Goal: Information Seeking & Learning: Learn about a topic

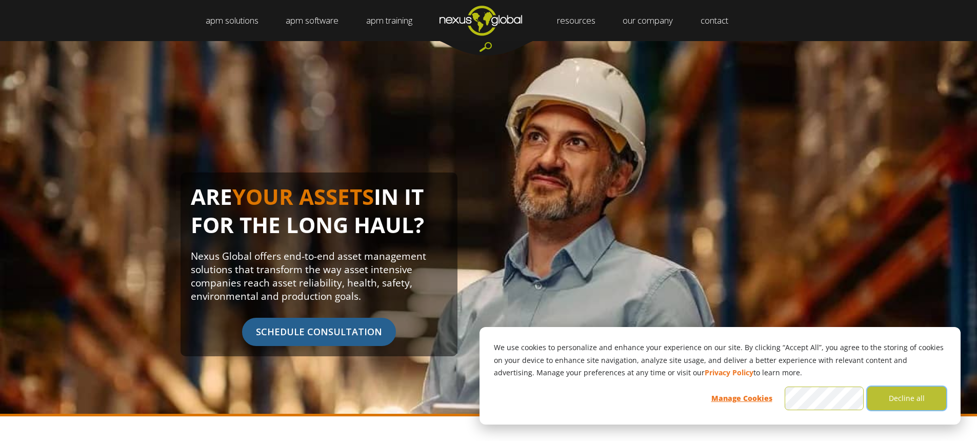
click at [907, 398] on button "Decline all" at bounding box center [907, 398] width 79 height 24
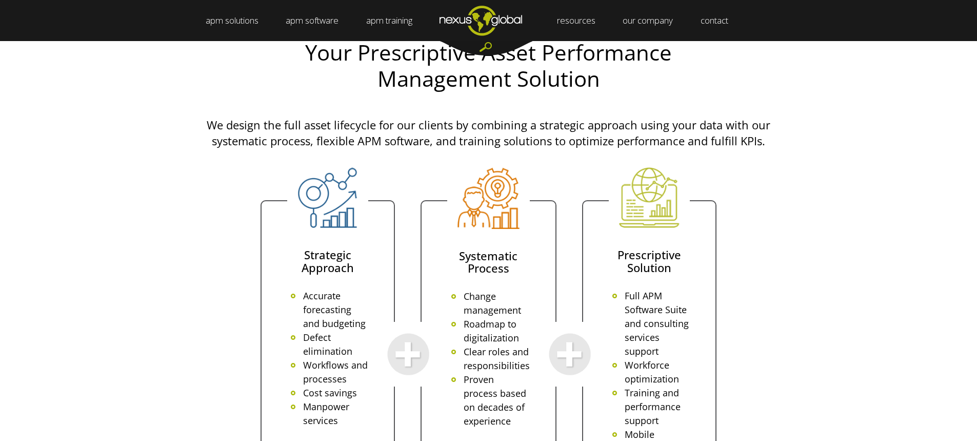
scroll to position [2138, 0]
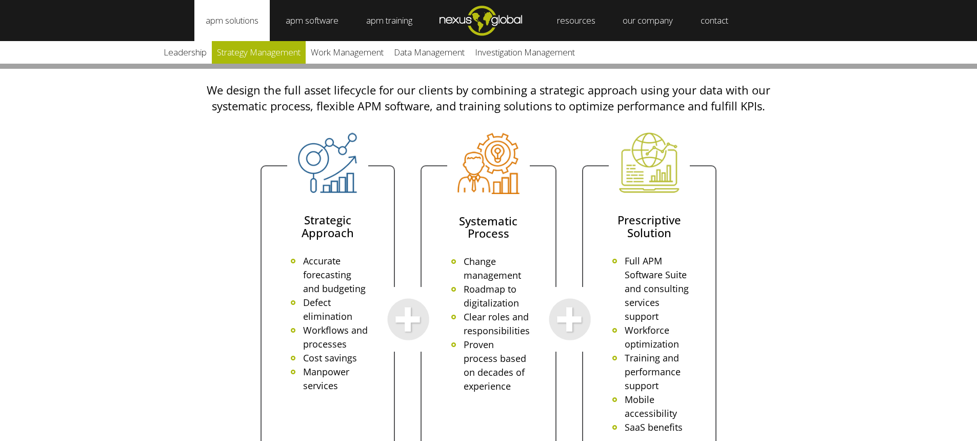
click at [219, 45] on link "Strategy Management" at bounding box center [259, 52] width 94 height 23
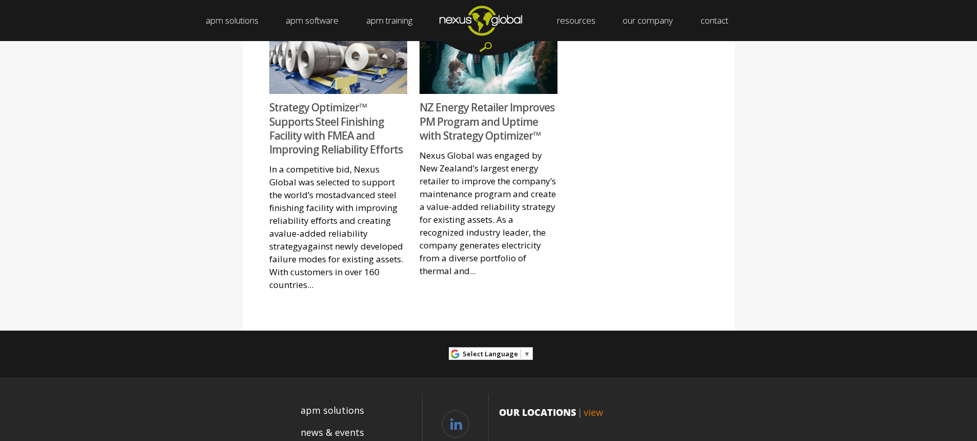
scroll to position [1310, 0]
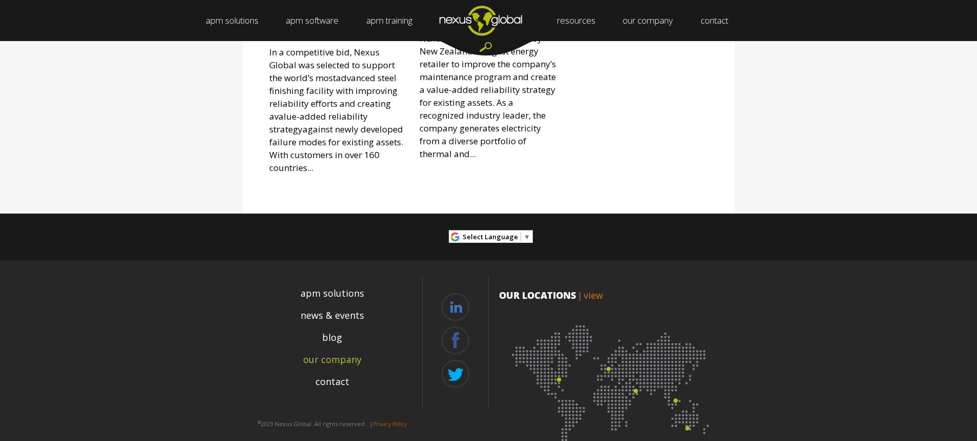
click at [332, 352] on link "our company" at bounding box center [332, 359] width 58 height 14
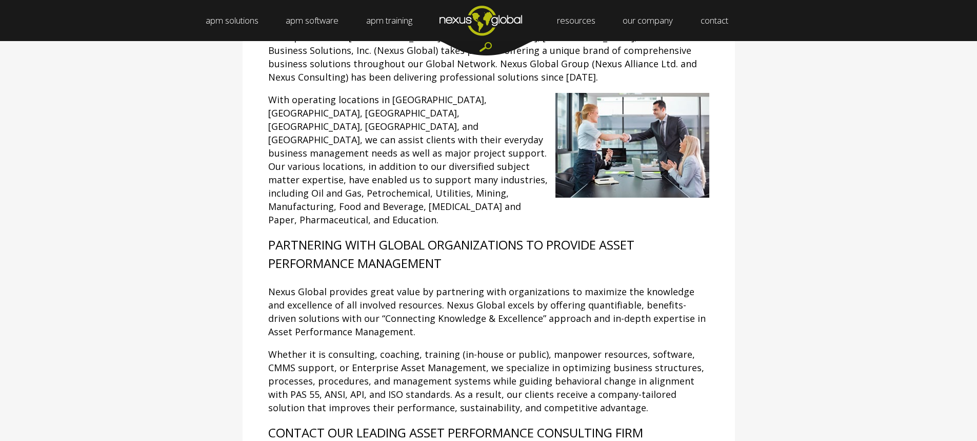
scroll to position [257, 0]
